Goal: Task Accomplishment & Management: Use online tool/utility

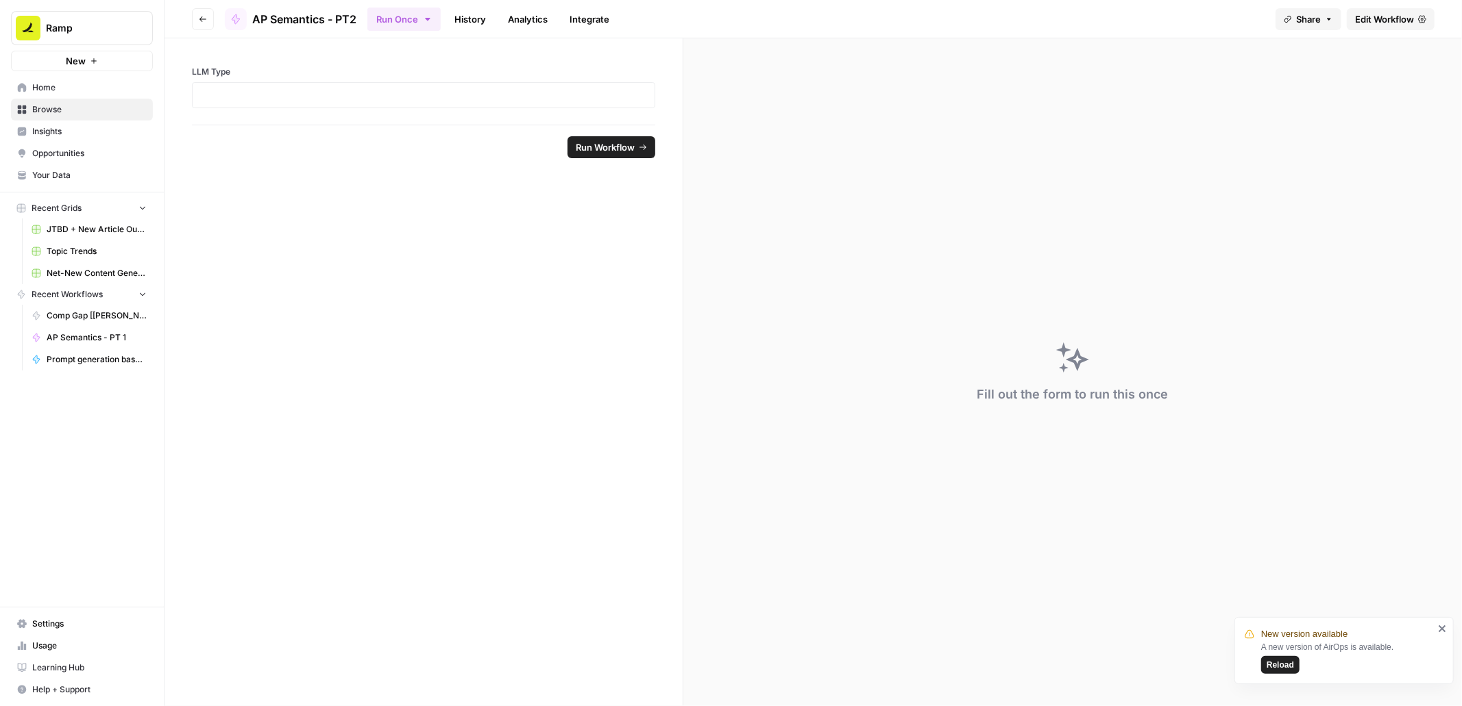
click at [193, 16] on button "Go back" at bounding box center [203, 19] width 22 height 22
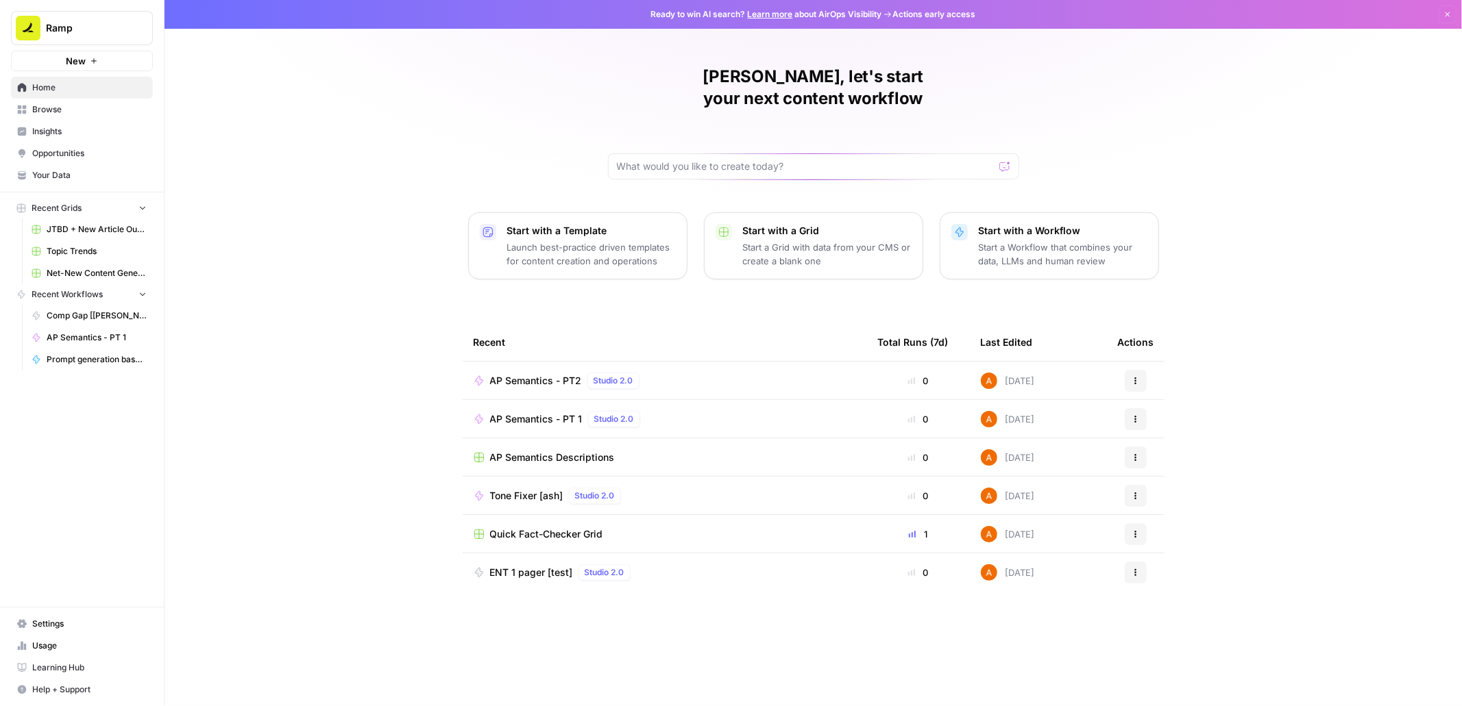
click at [541, 413] on span "AP Semantics - PT 1" at bounding box center [536, 420] width 93 height 14
